Goal: Check status

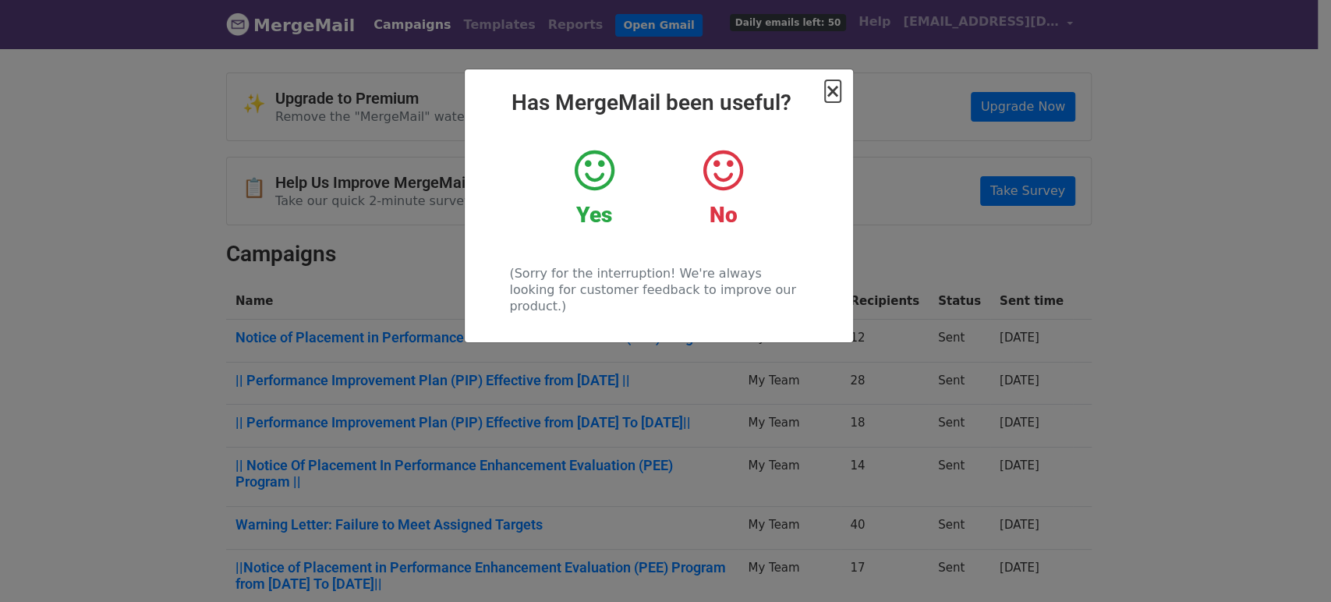
click at [834, 90] on span "×" at bounding box center [833, 91] width 16 height 22
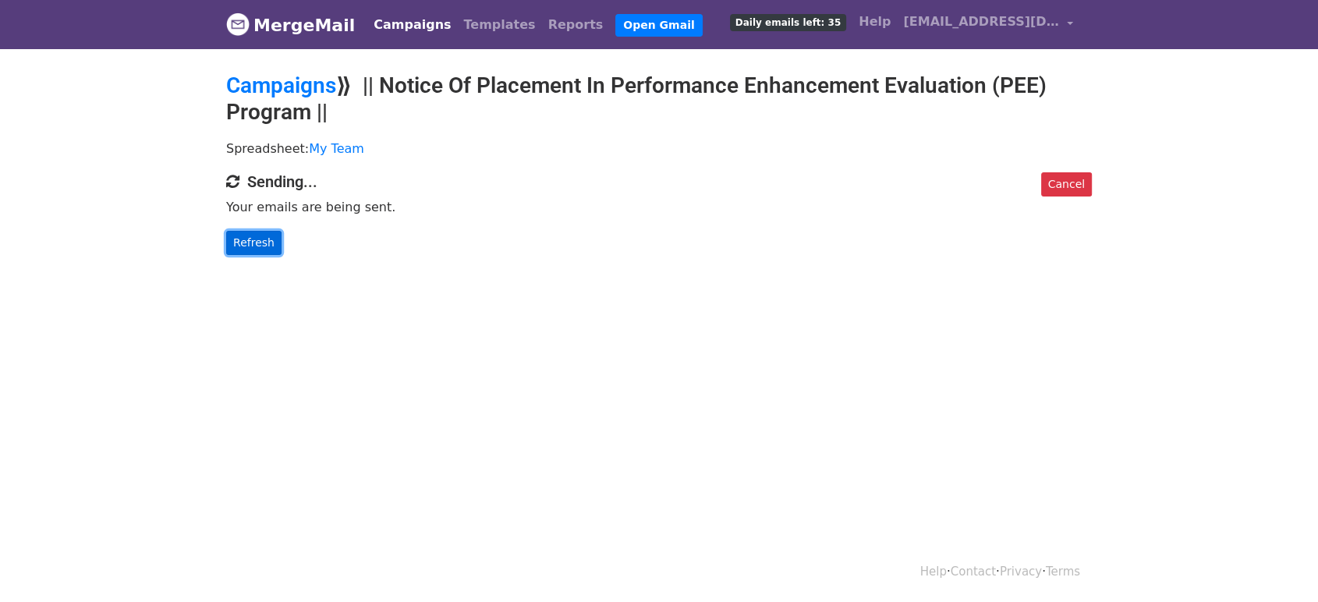
click at [262, 243] on link "Refresh" at bounding box center [253, 243] width 55 height 24
click at [247, 240] on link "Refresh" at bounding box center [253, 243] width 55 height 24
